Goal: Task Accomplishment & Management: Manage account settings

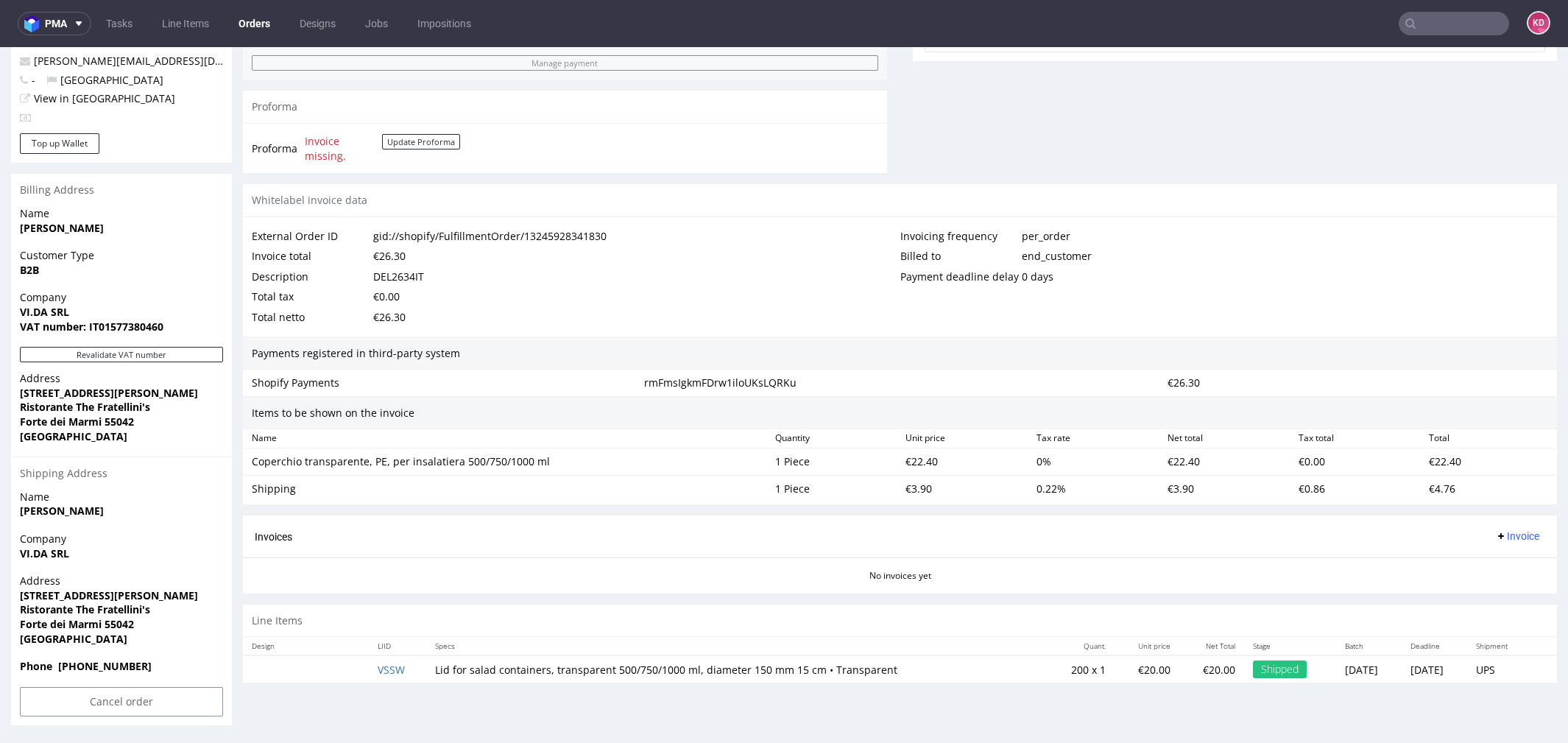
scroll to position [4, 0]
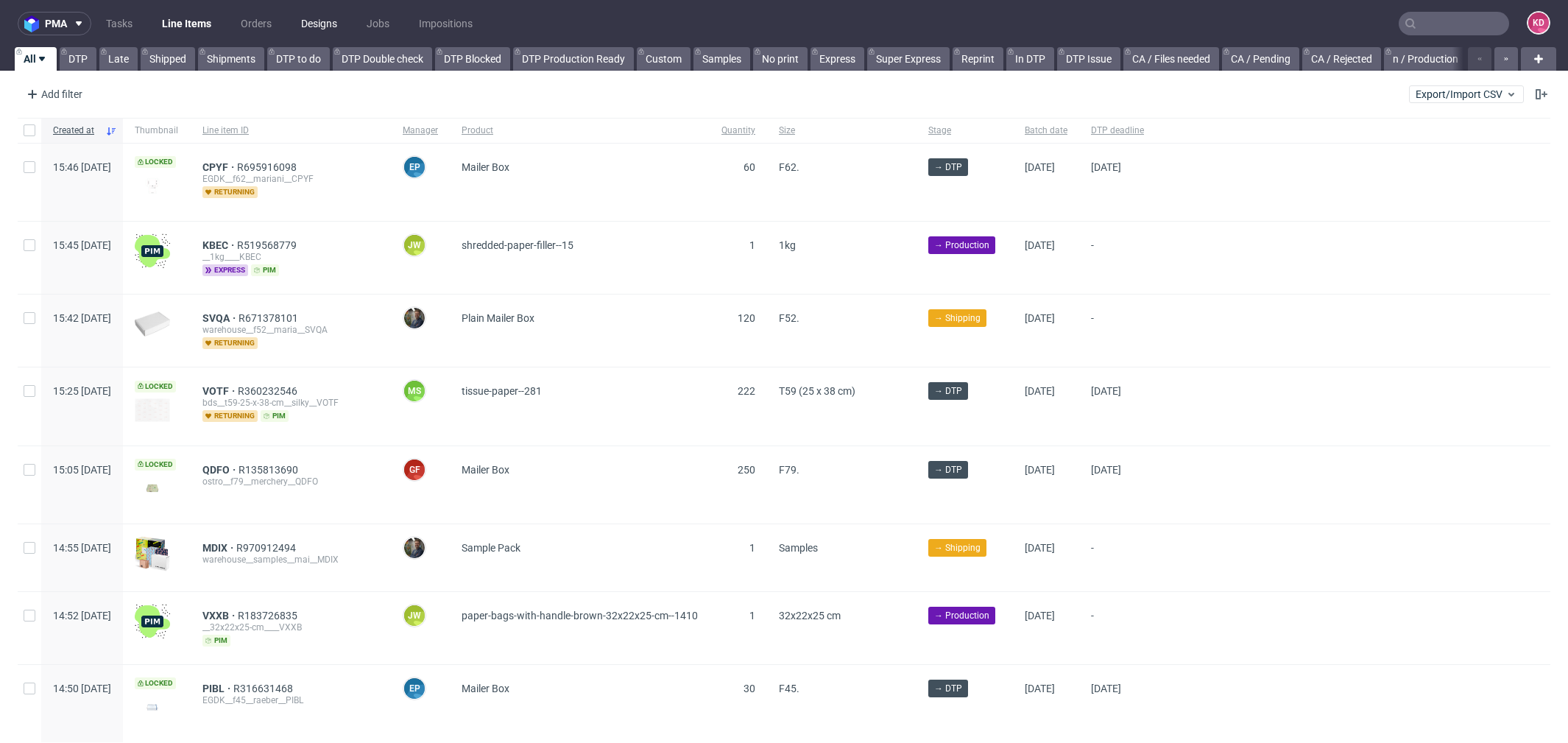
click at [313, 25] on link "Designs" at bounding box center [319, 23] width 53 height 23
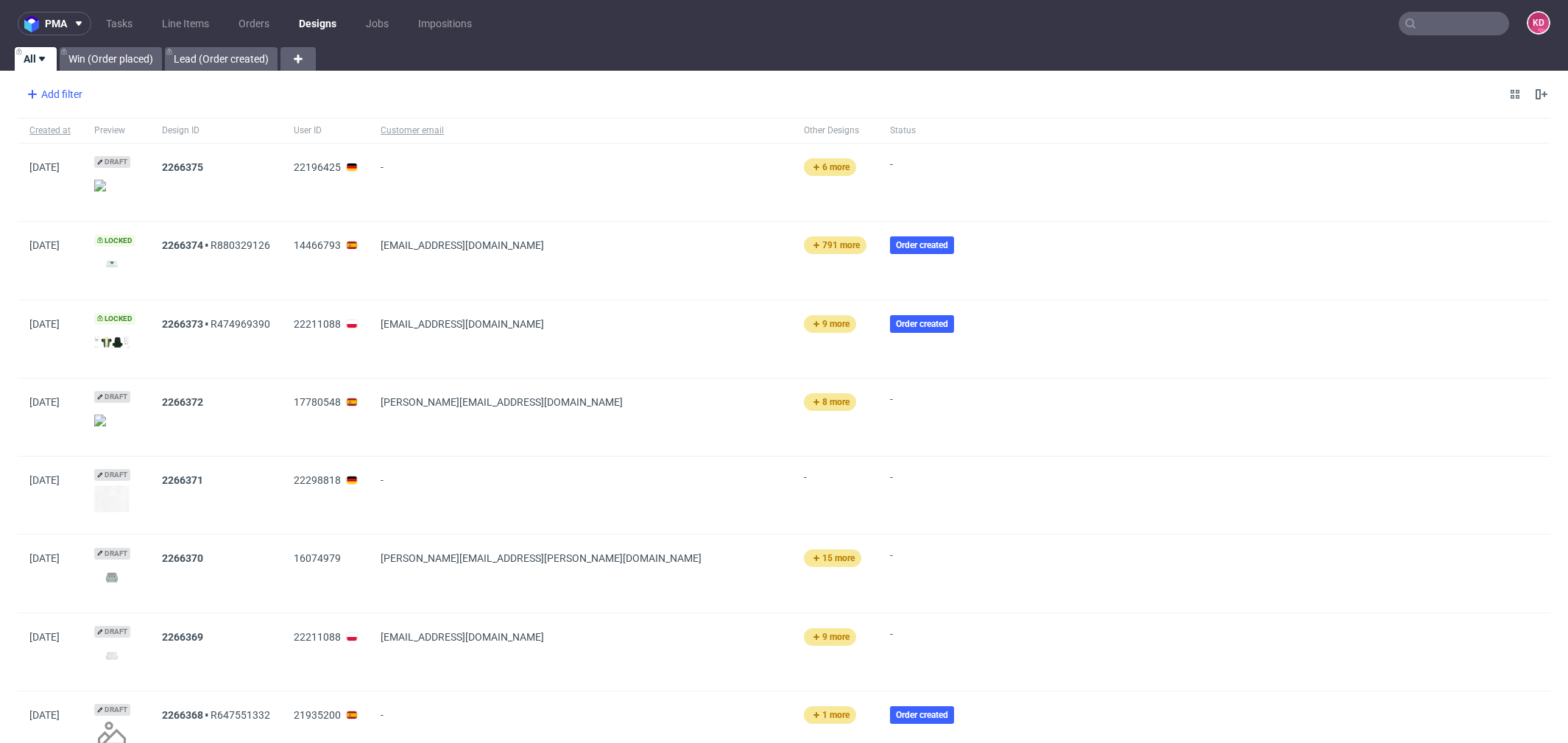
click at [61, 92] on div "Add filter" at bounding box center [53, 94] width 65 height 23
click at [304, 93] on div "Add filter Hide filters Clear all" at bounding box center [784, 94] width 1568 height 35
click at [183, 21] on link "Line Items" at bounding box center [185, 23] width 65 height 23
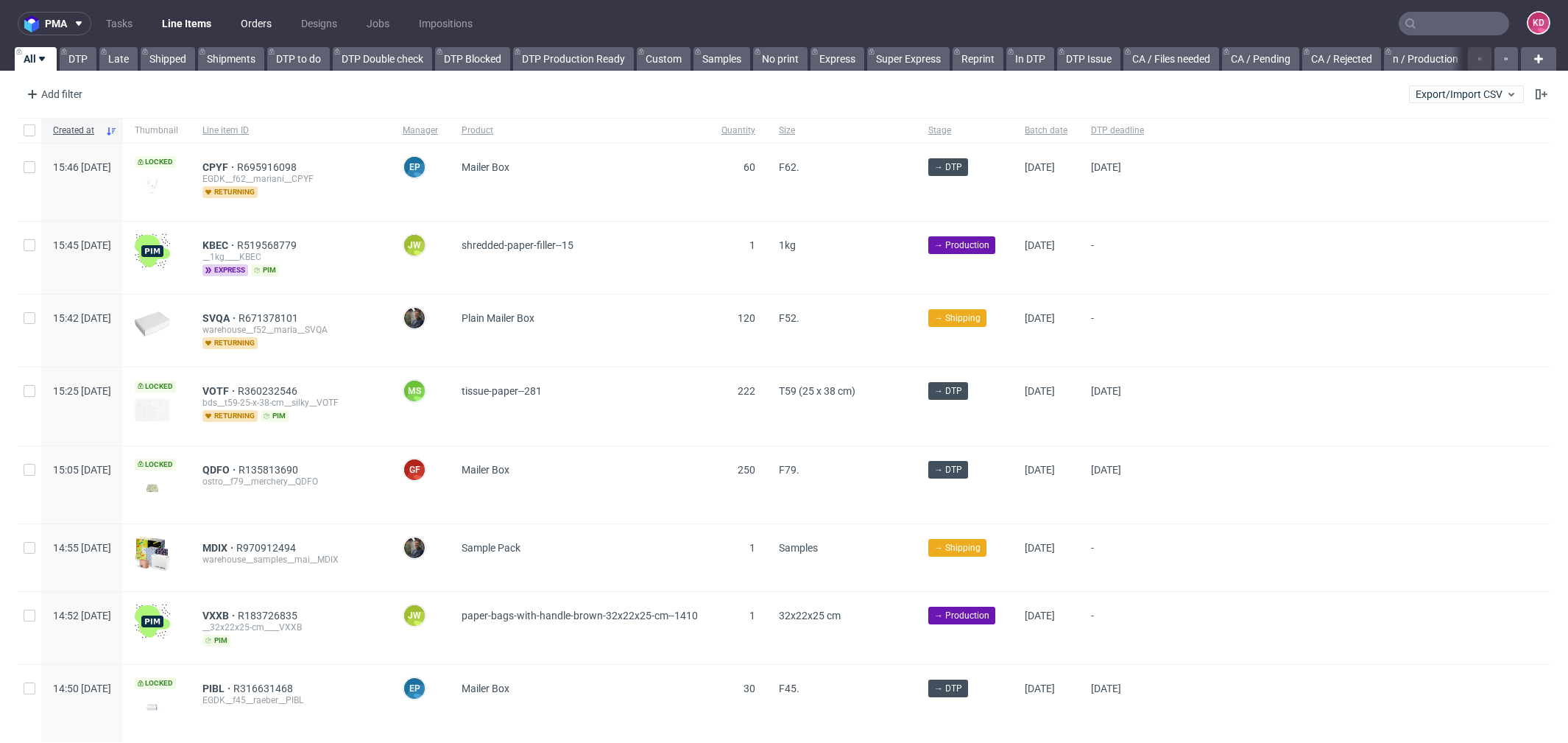
click at [249, 22] on link "Orders" at bounding box center [256, 23] width 48 height 23
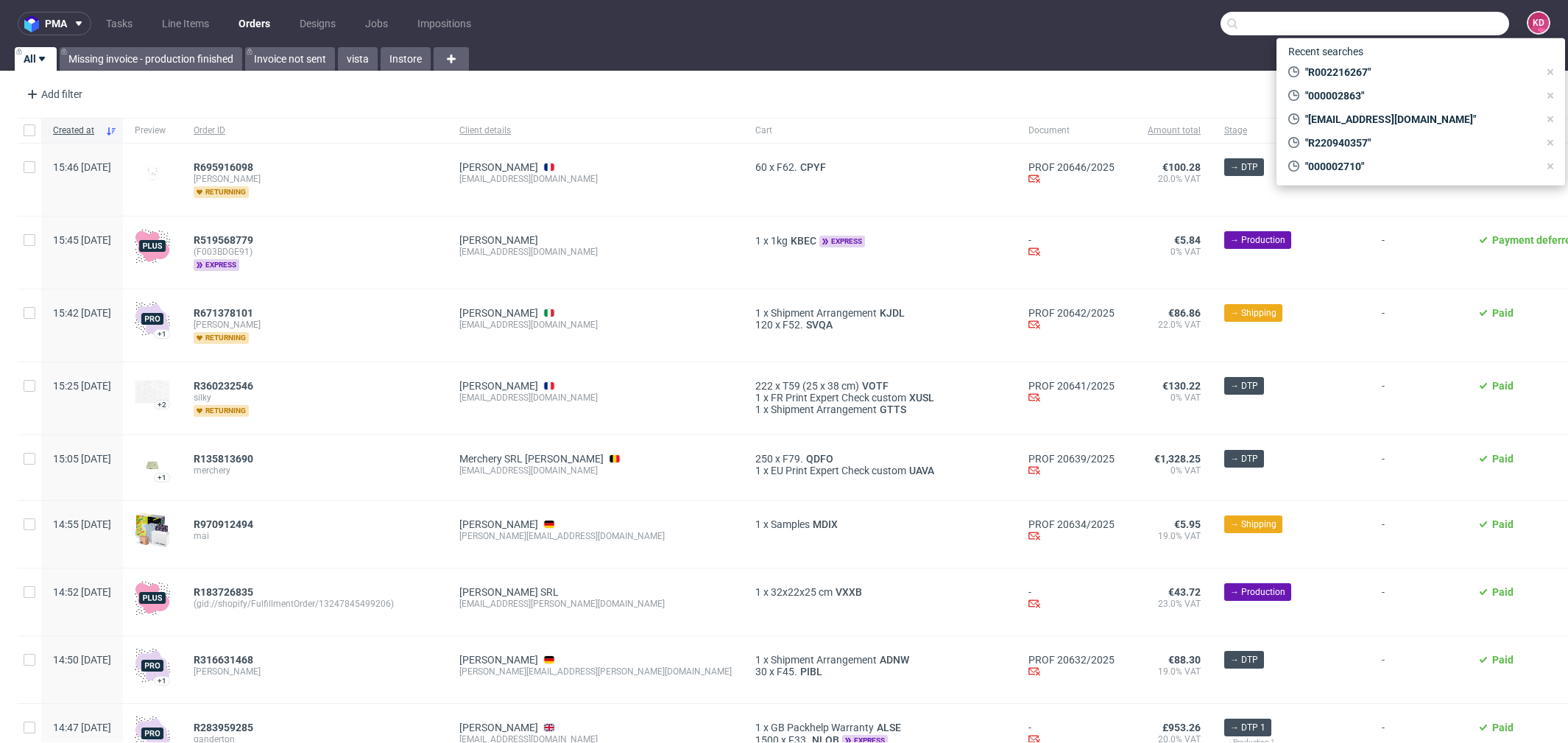
click at [1449, 22] on input "text" at bounding box center [1364, 23] width 289 height 23
paste input "[EMAIL_ADDRESS][DOMAIN_NAME]"
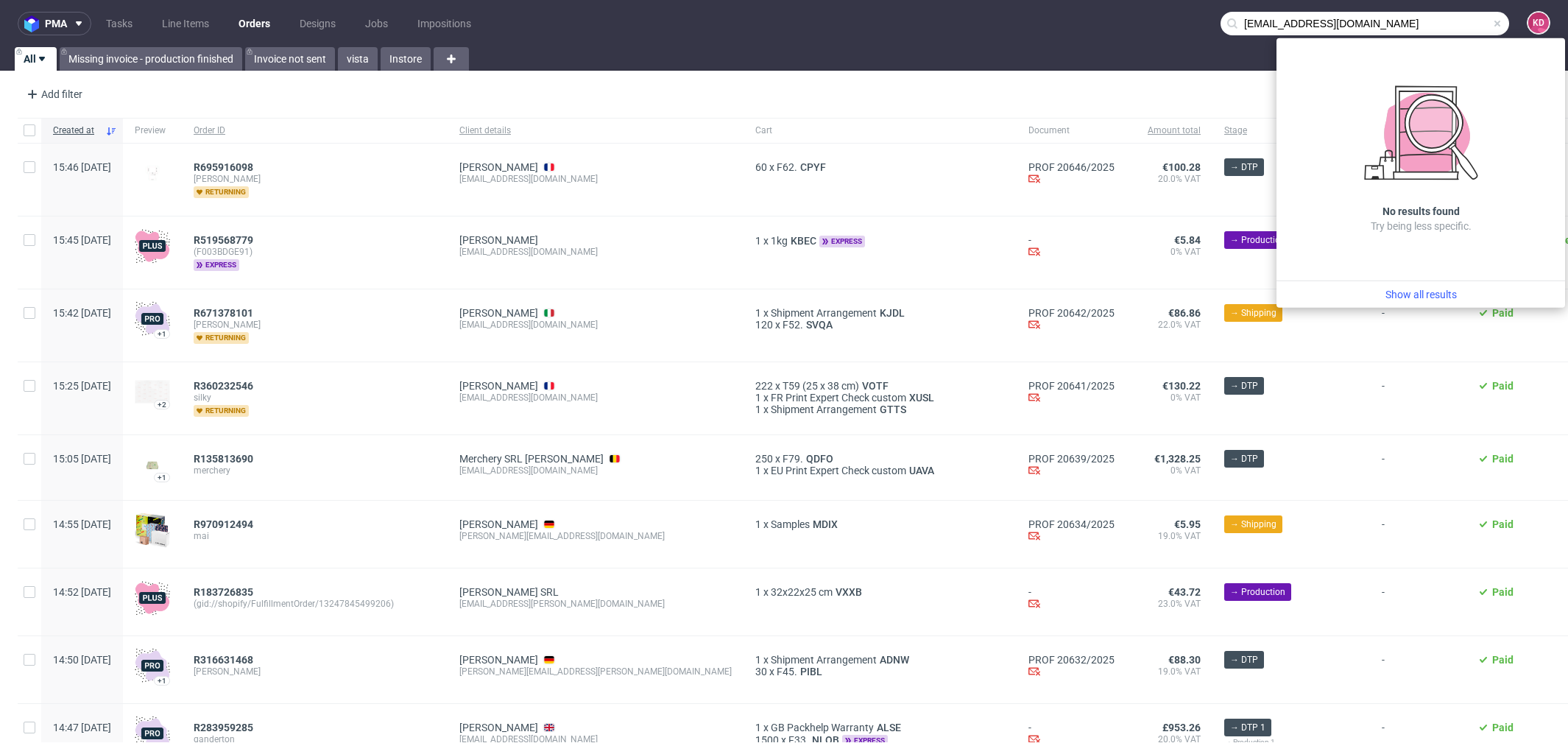
type input "[EMAIL_ADDRESS][DOMAIN_NAME]"
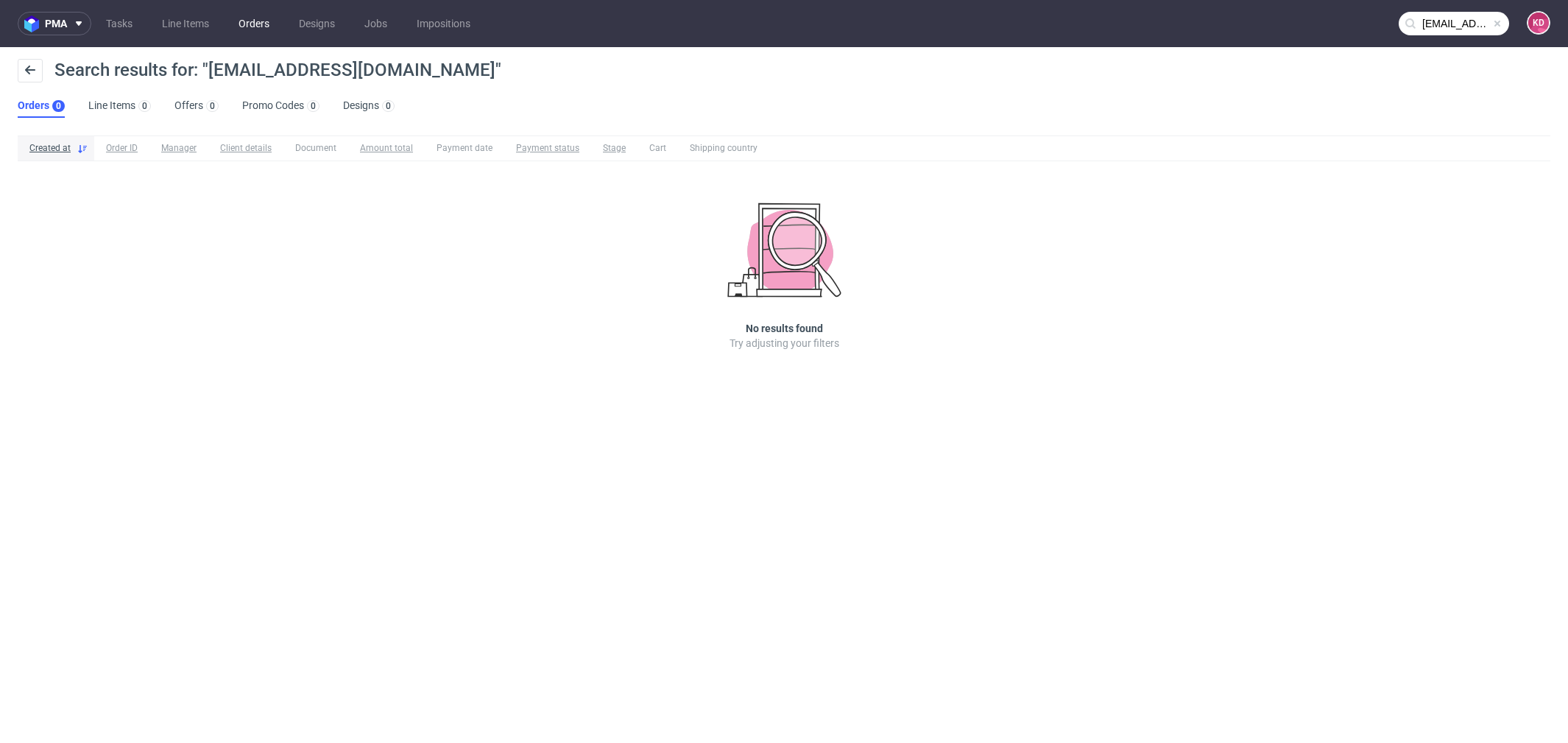
click at [264, 22] on link "Orders" at bounding box center [254, 23] width 48 height 23
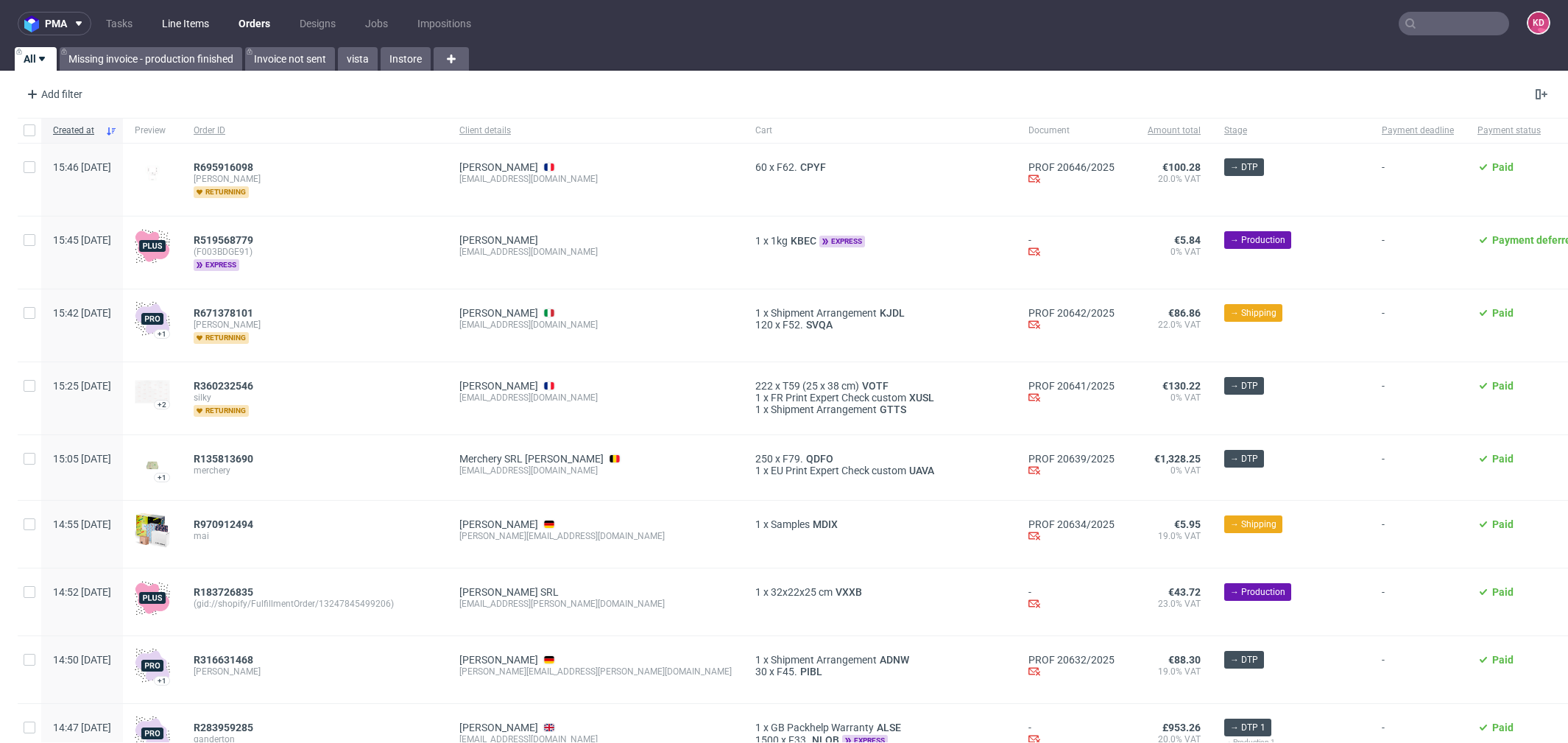
click at [160, 19] on link "Line Items" at bounding box center [185, 23] width 65 height 23
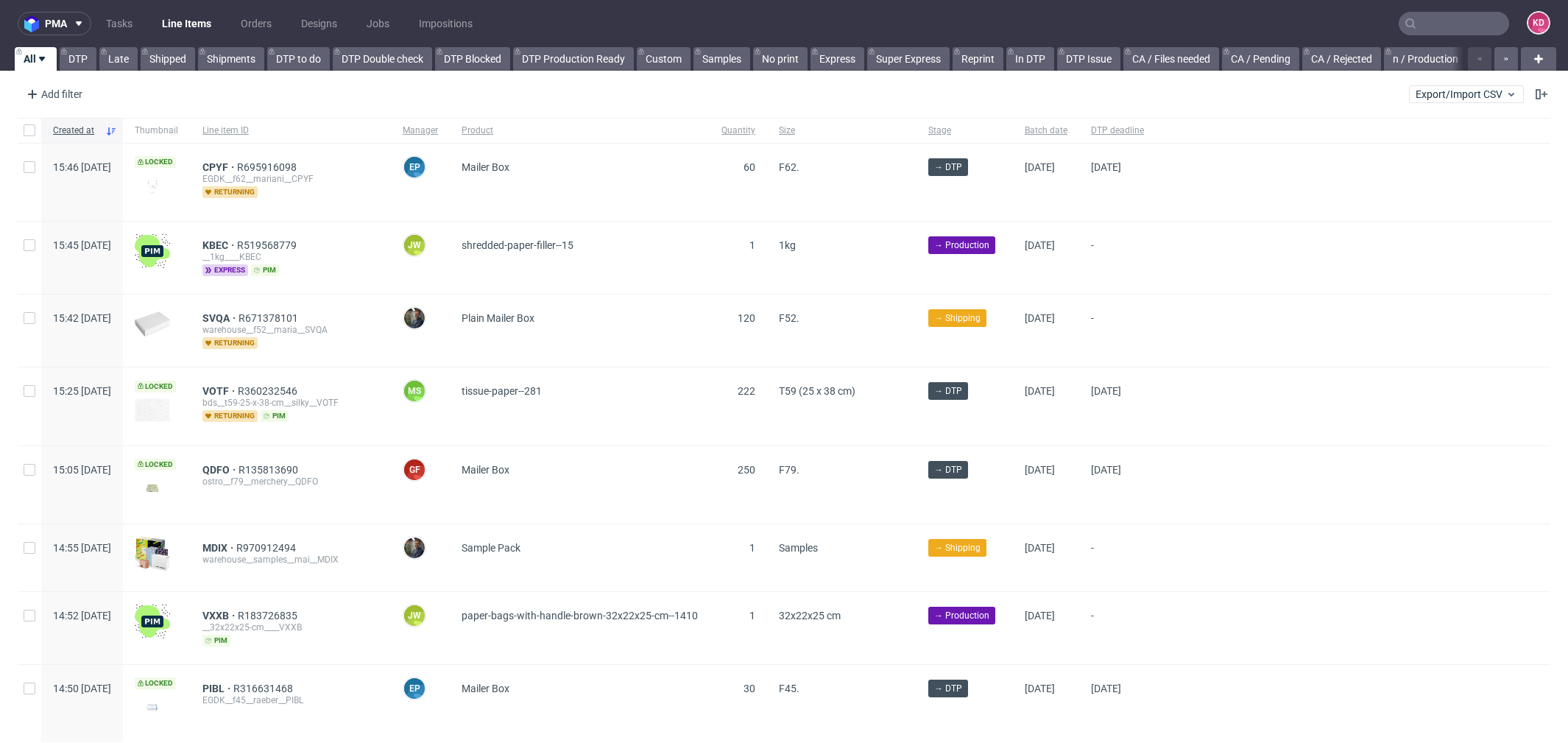
click at [1433, 29] on input "text" at bounding box center [1454, 23] width 110 height 23
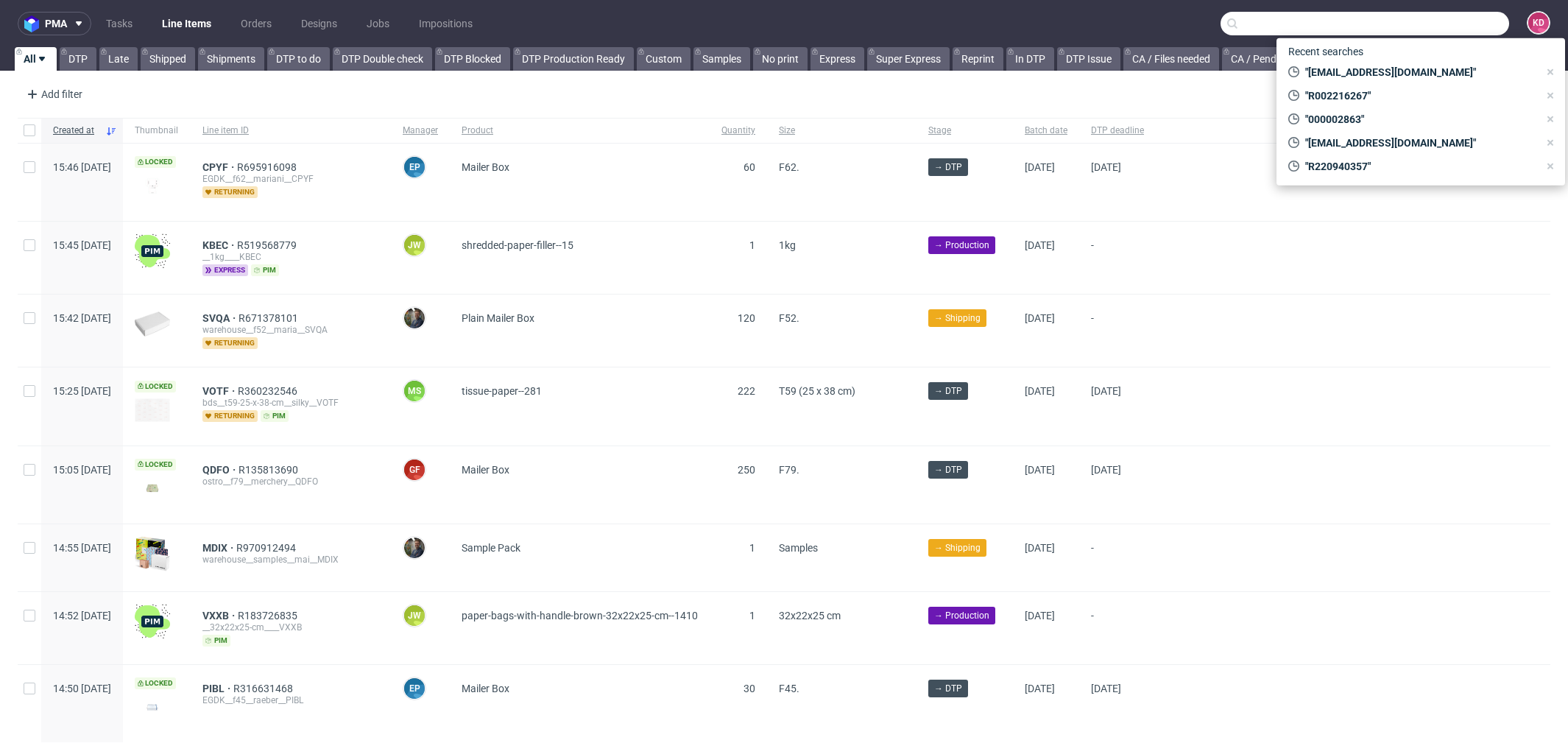
paste input "[EMAIL_ADDRESS][DOMAIN_NAME]"
type input "[EMAIL_ADDRESS][DOMAIN_NAME]"
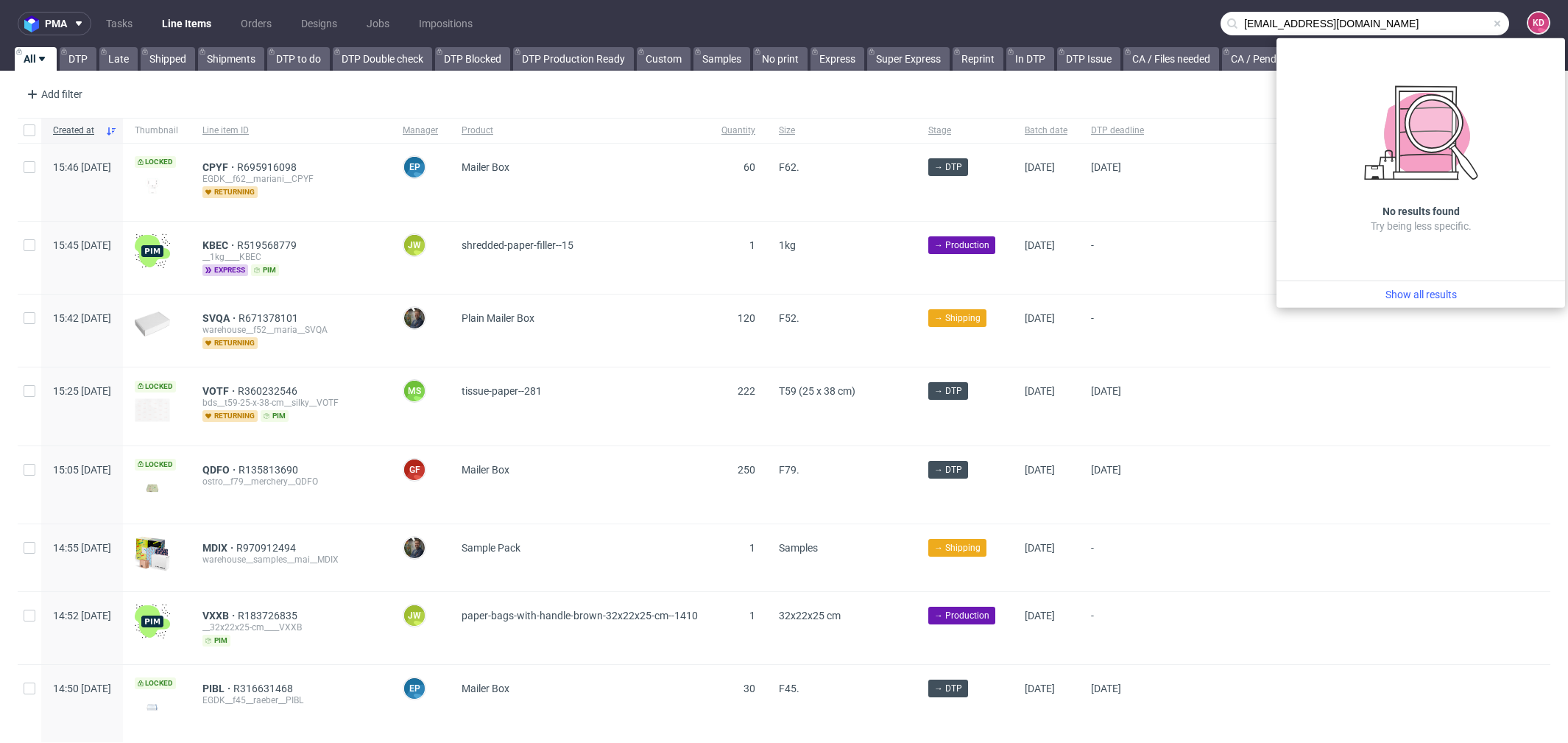
drag, startPoint x: 1424, startPoint y: 34, endPoint x: 1235, endPoint y: 6, distance: 191.1
click at [1237, 8] on nav "pma Tasks Line Items Orders Designs Jobs Impositions [EMAIL_ADDRESS][DOMAIN_NAM…" at bounding box center [784, 23] width 1568 height 47
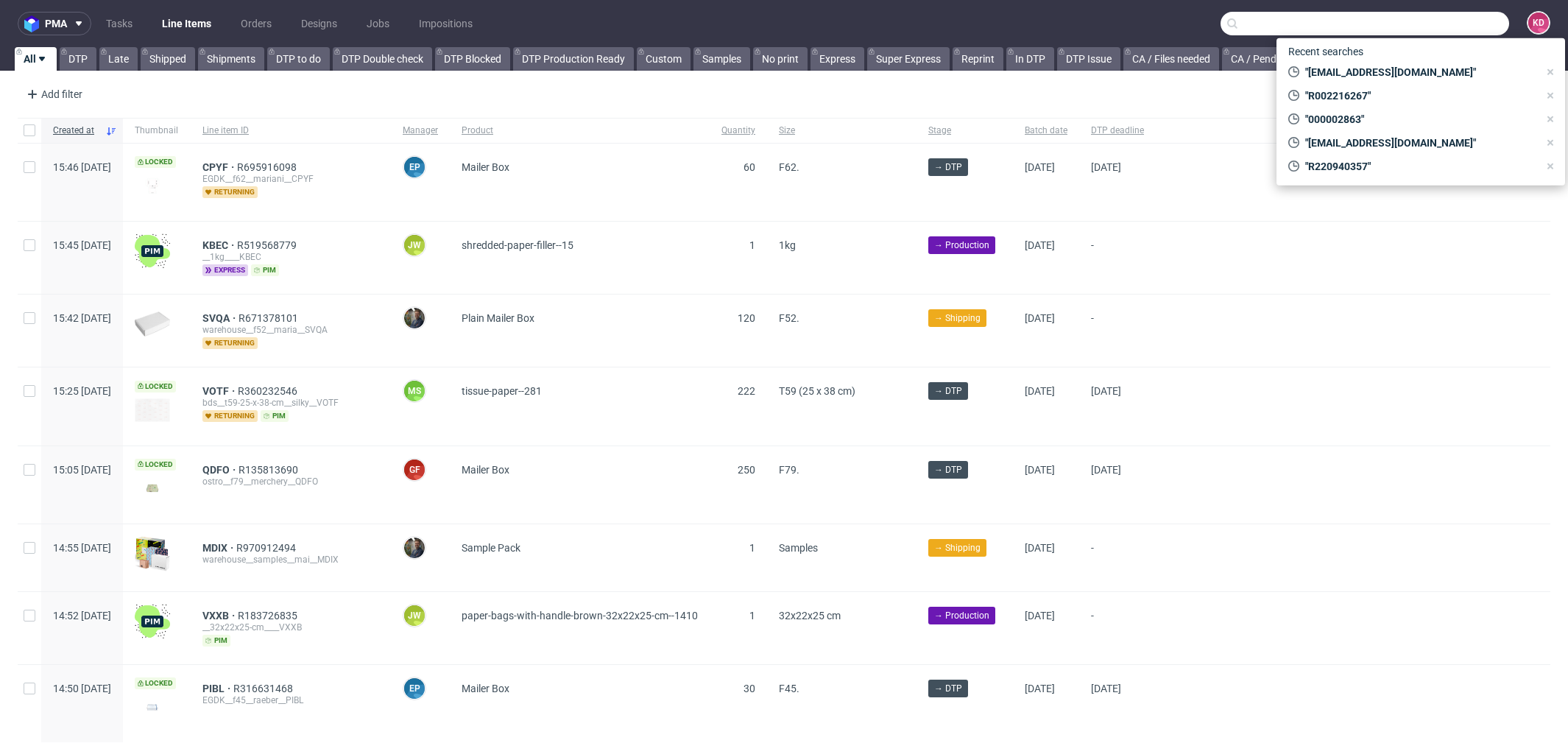
paste input "000002401"
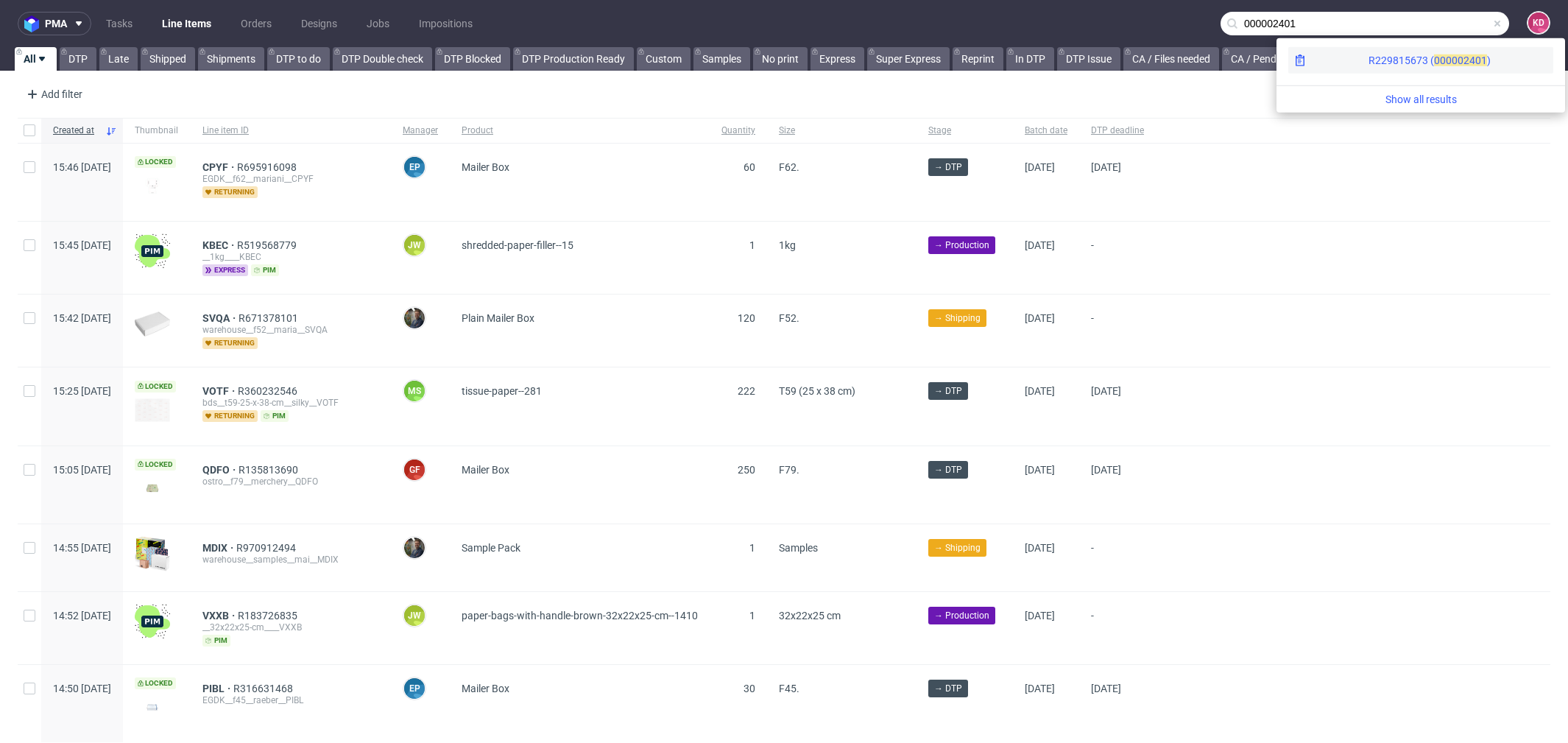
type input "000002401"
click at [1369, 56] on div "R229815673 ( 00000" at bounding box center [1416, 60] width 95 height 15
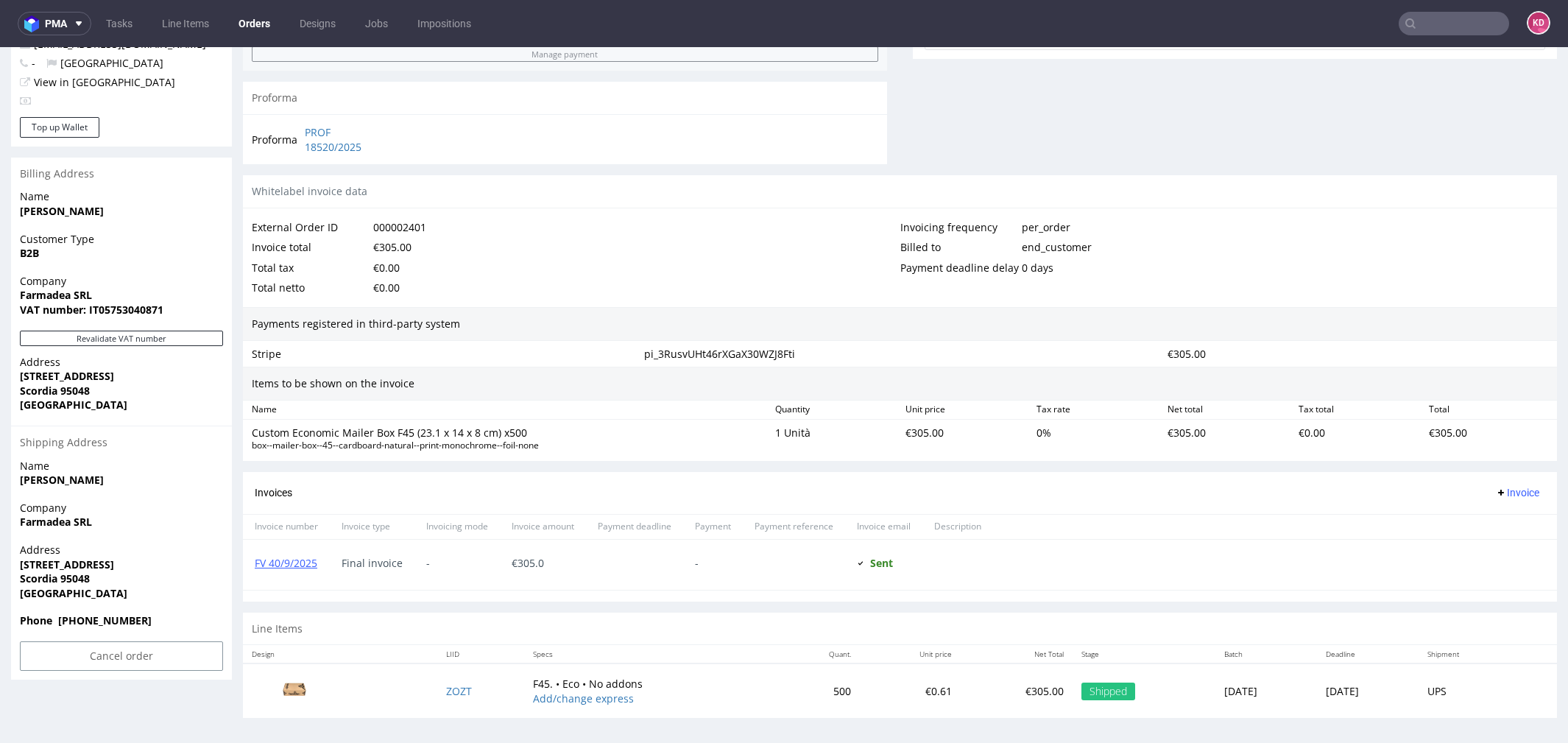
scroll to position [4, 0]
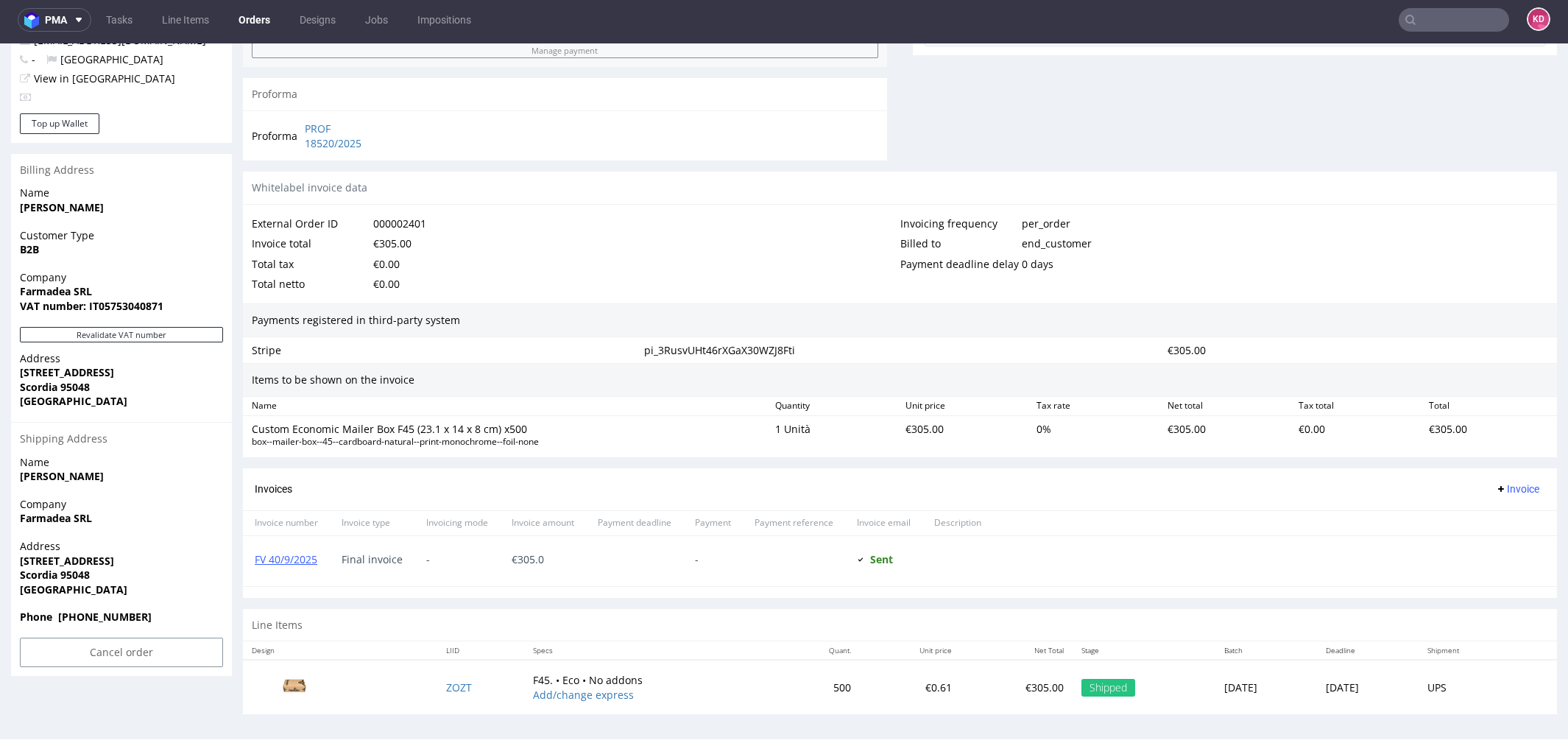
click at [444, 674] on td "ZOZT" at bounding box center [480, 687] width 87 height 54
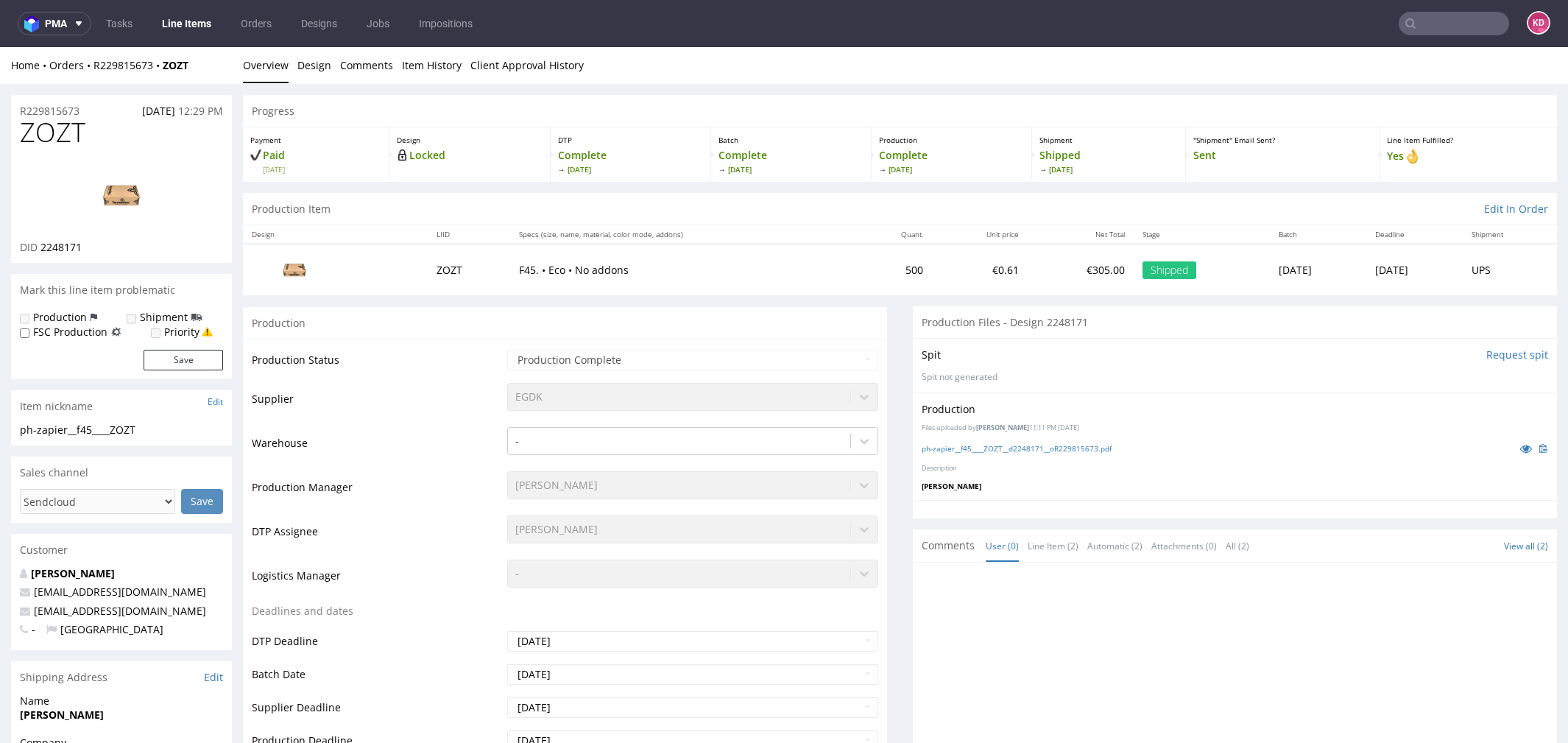
click at [137, 198] on img at bounding box center [122, 195] width 118 height 66
click at [305, 267] on img at bounding box center [294, 269] width 73 height 41
